Goal: Go to known website

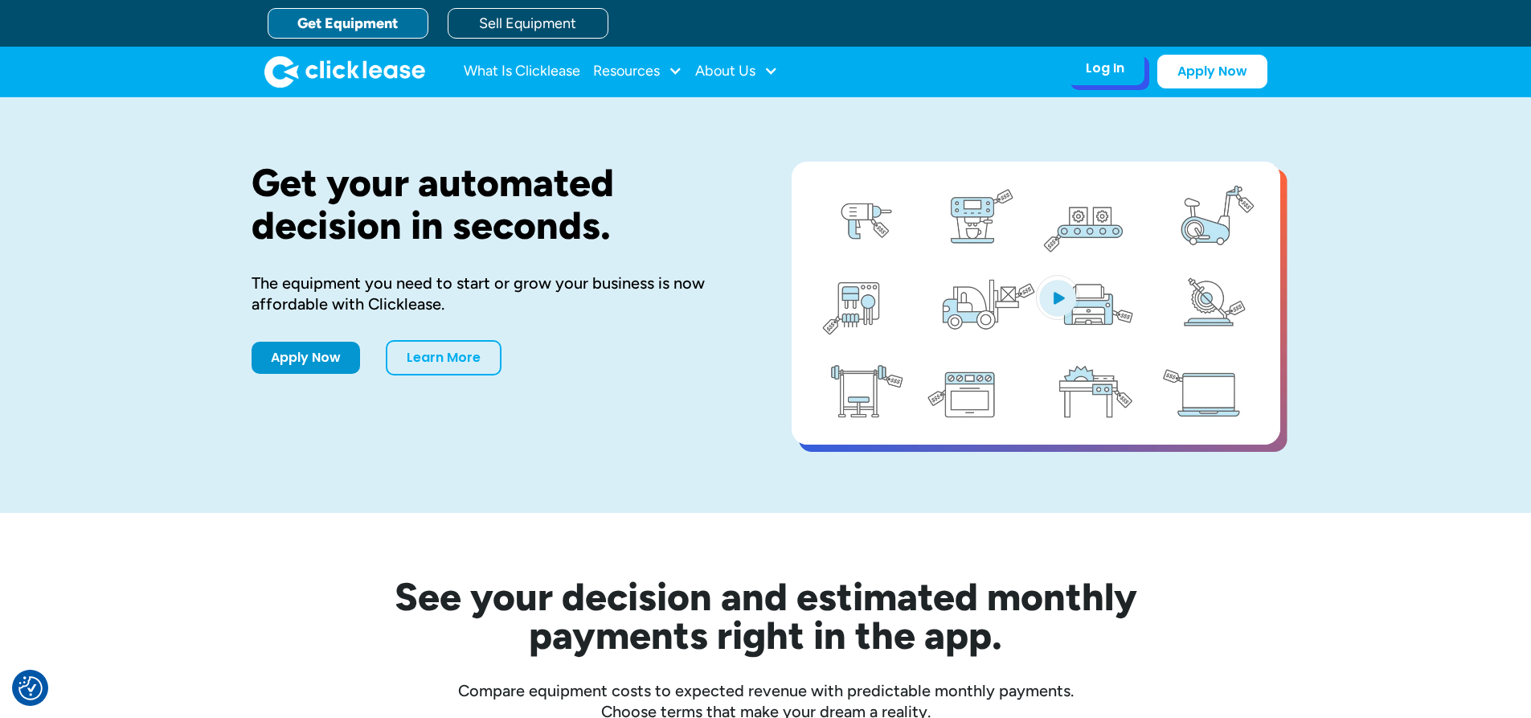
click at [1082, 73] on div "Log In Account login I use Clicklease to get my equipment Partner Portal I offe…" at bounding box center [1105, 68] width 79 height 34
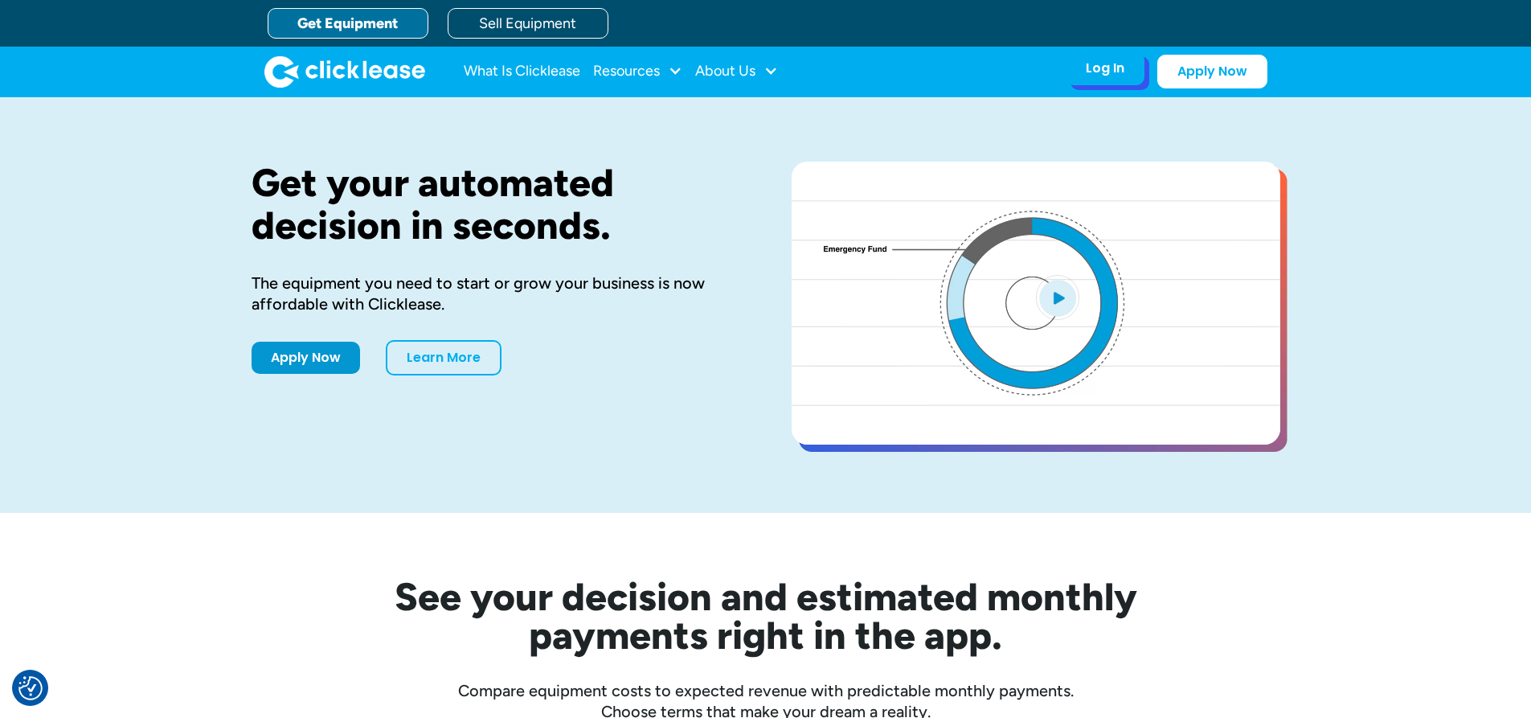
click at [1090, 80] on div "Log In Account login I use Clicklease to get my equipment Partner Portal I offe…" at bounding box center [1105, 68] width 79 height 34
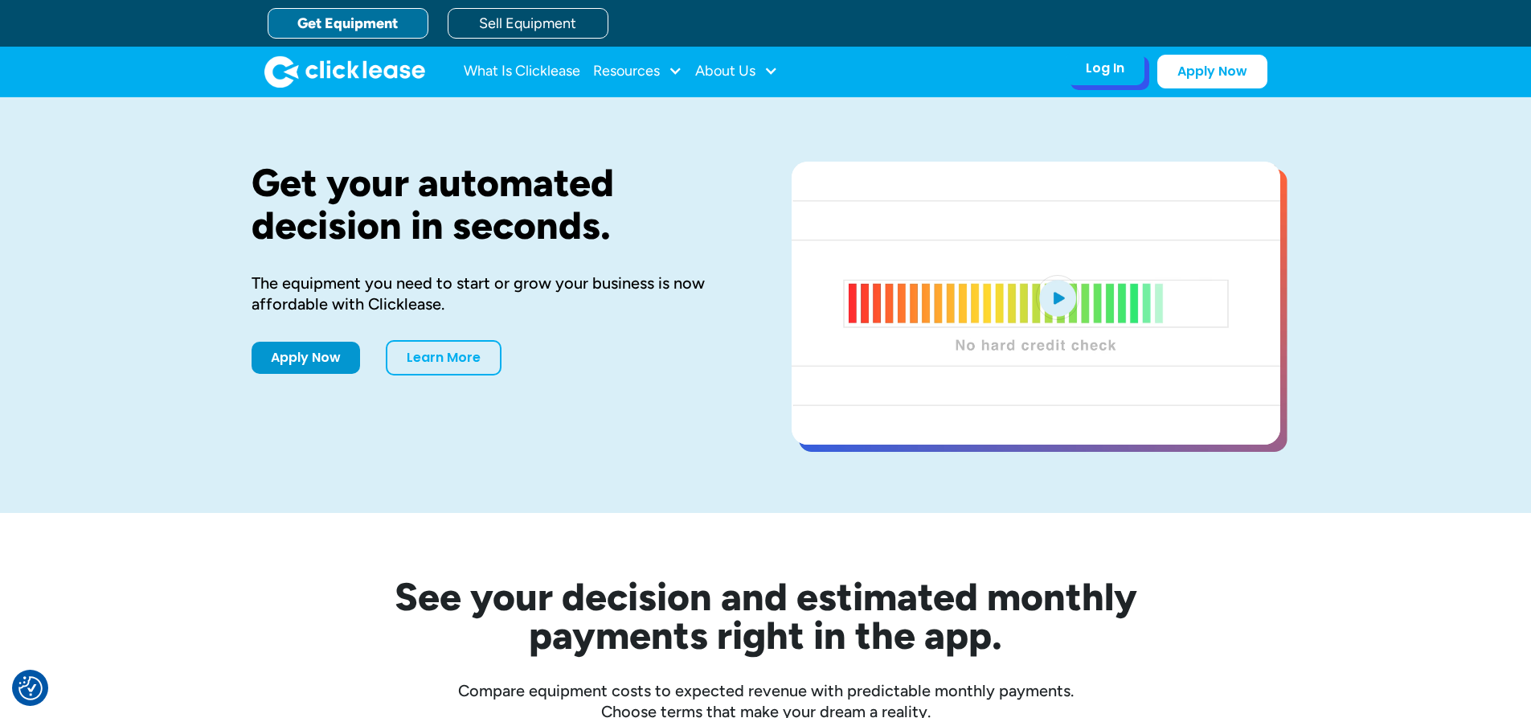
click at [1099, 77] on div "Log In Account login I use Clicklease to get my equipment Partner Portal I offe…" at bounding box center [1105, 68] width 79 height 34
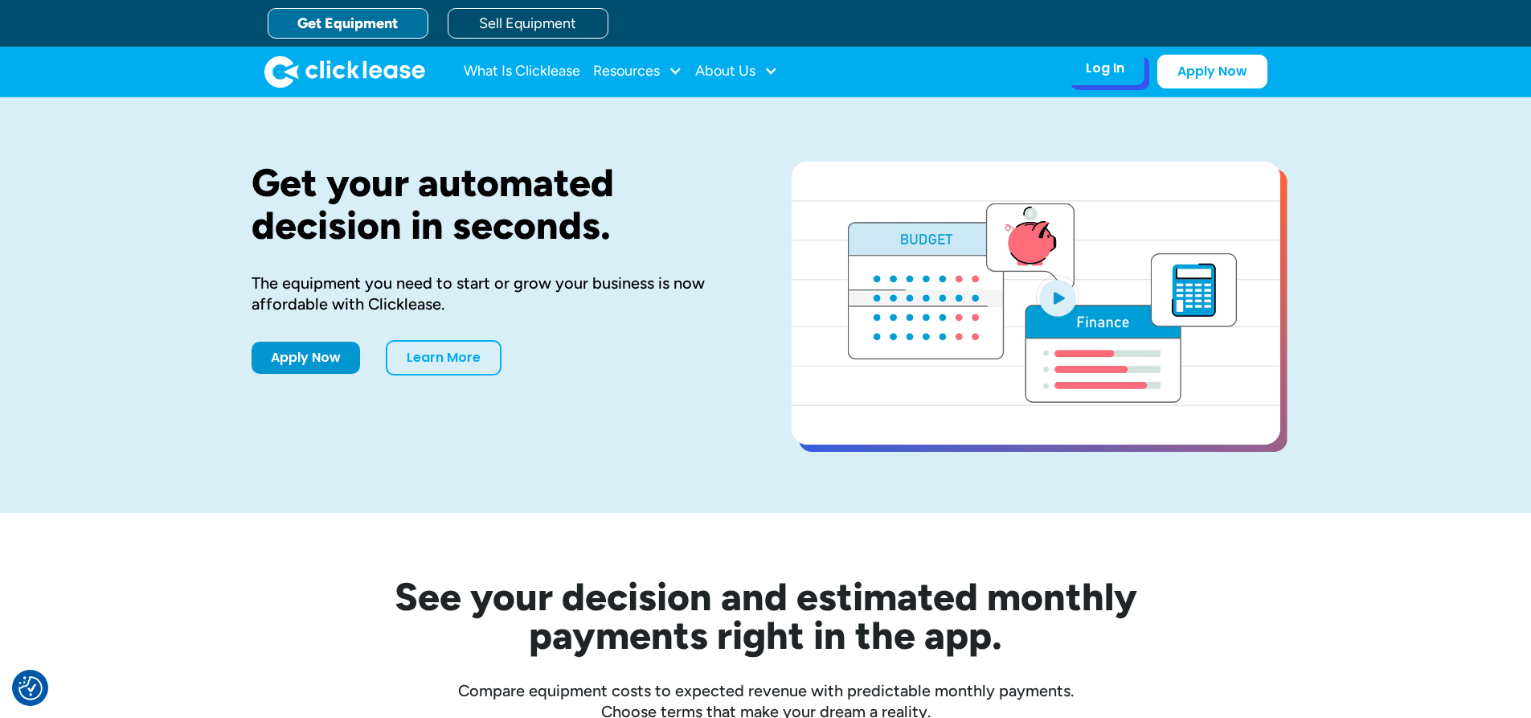
click at [1095, 82] on div "Log In Account login I use Clicklease to get my equipment Partner Portal I offe…" at bounding box center [1105, 68] width 79 height 34
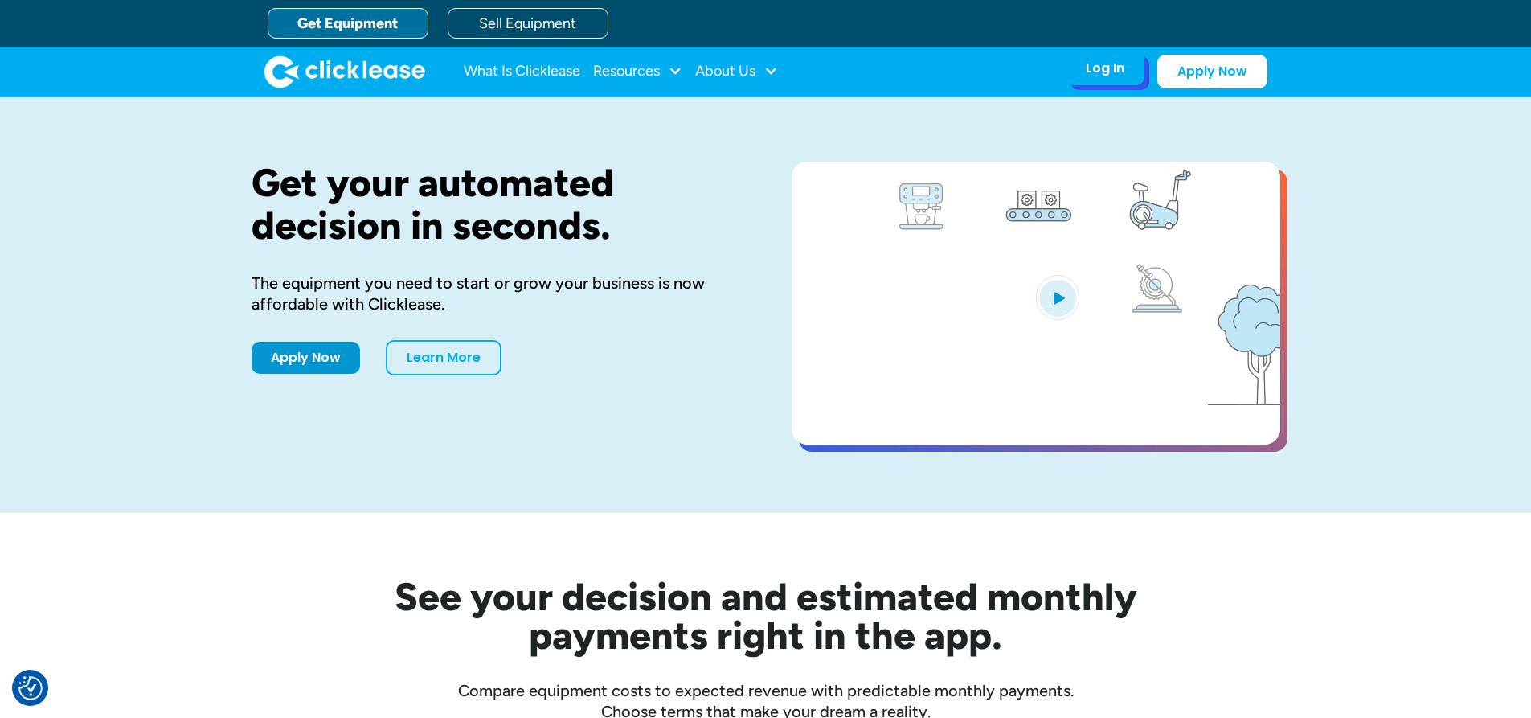
click at [1088, 67] on div "Log In" at bounding box center [1105, 68] width 39 height 16
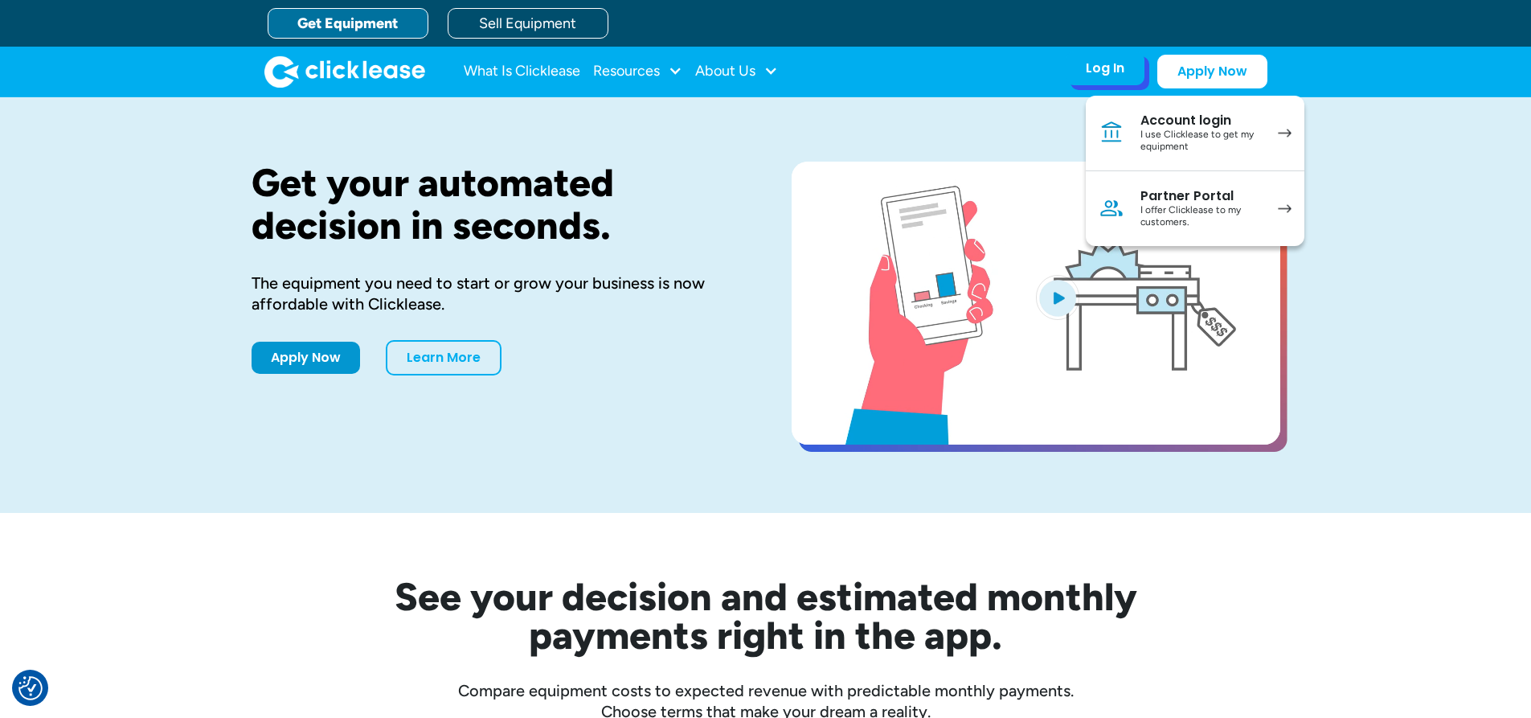
click at [1129, 211] on link "Partner Portal I offer Clicklease to my customers." at bounding box center [1195, 208] width 219 height 75
